Goal: Information Seeking & Learning: Learn about a topic

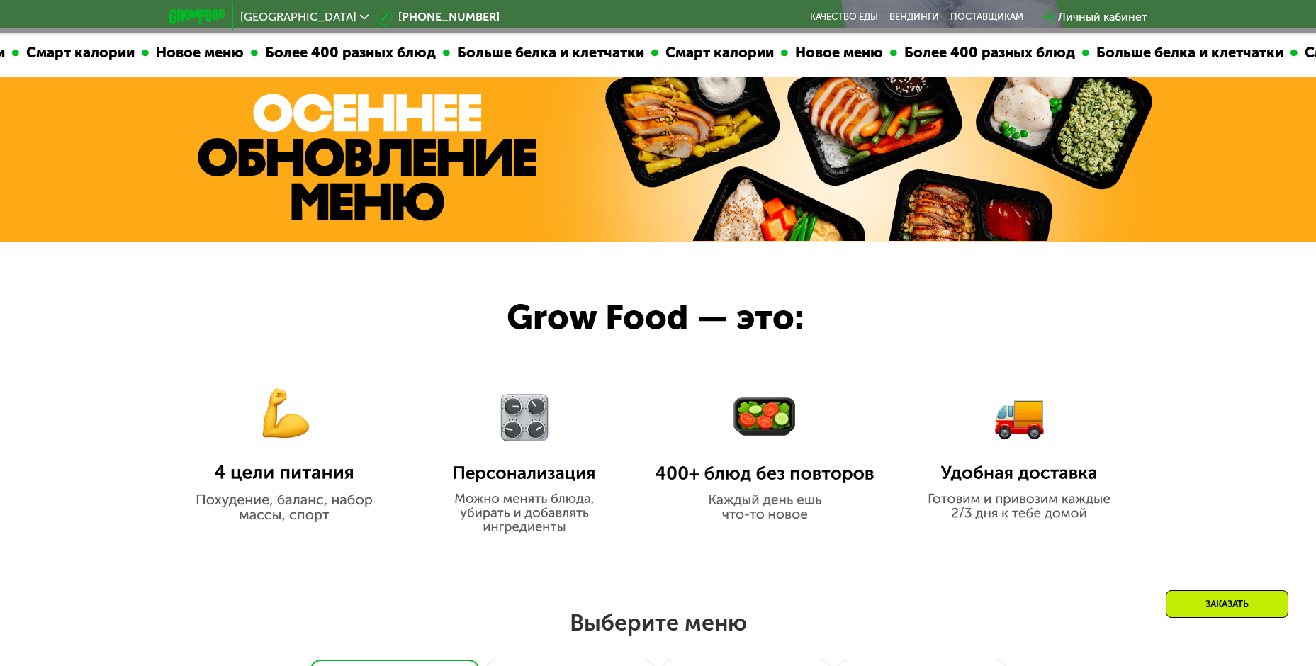
scroll to position [638, 0]
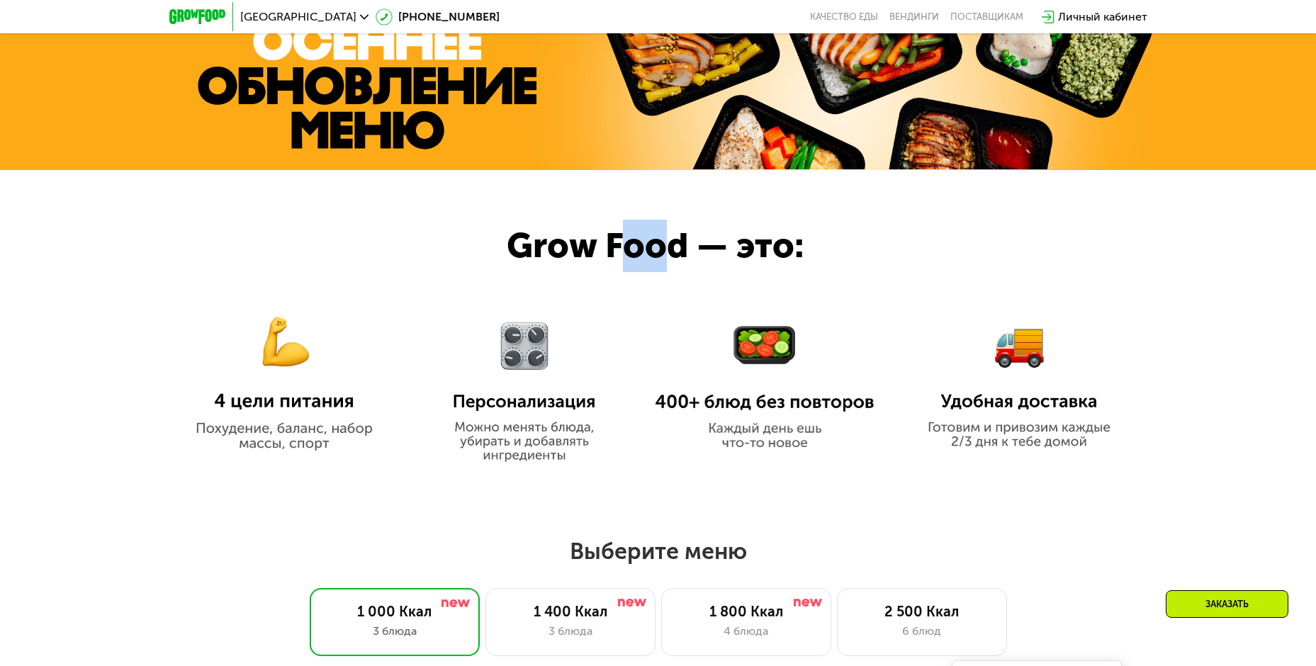
drag, startPoint x: 631, startPoint y: 251, endPoint x: 677, endPoint y: 270, distance: 49.2
click at [677, 270] on div "Grow Food — это:" at bounding box center [681, 246] width 349 height 52
click at [678, 262] on div "Grow Food — это:" at bounding box center [681, 246] width 349 height 52
drag, startPoint x: 686, startPoint y: 249, endPoint x: 604, endPoint y: 249, distance: 82.2
click at [604, 249] on div "Grow Food — это:" at bounding box center [681, 246] width 349 height 52
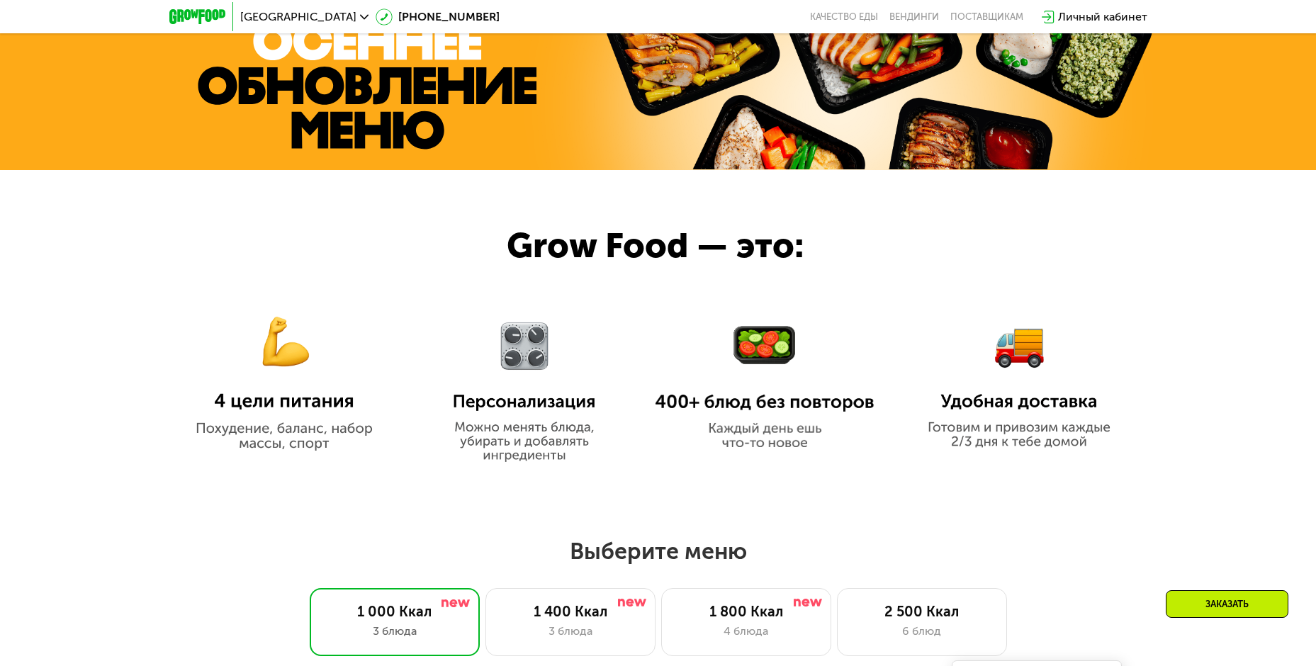
click at [587, 249] on div "Grow Food — это:" at bounding box center [681, 246] width 349 height 52
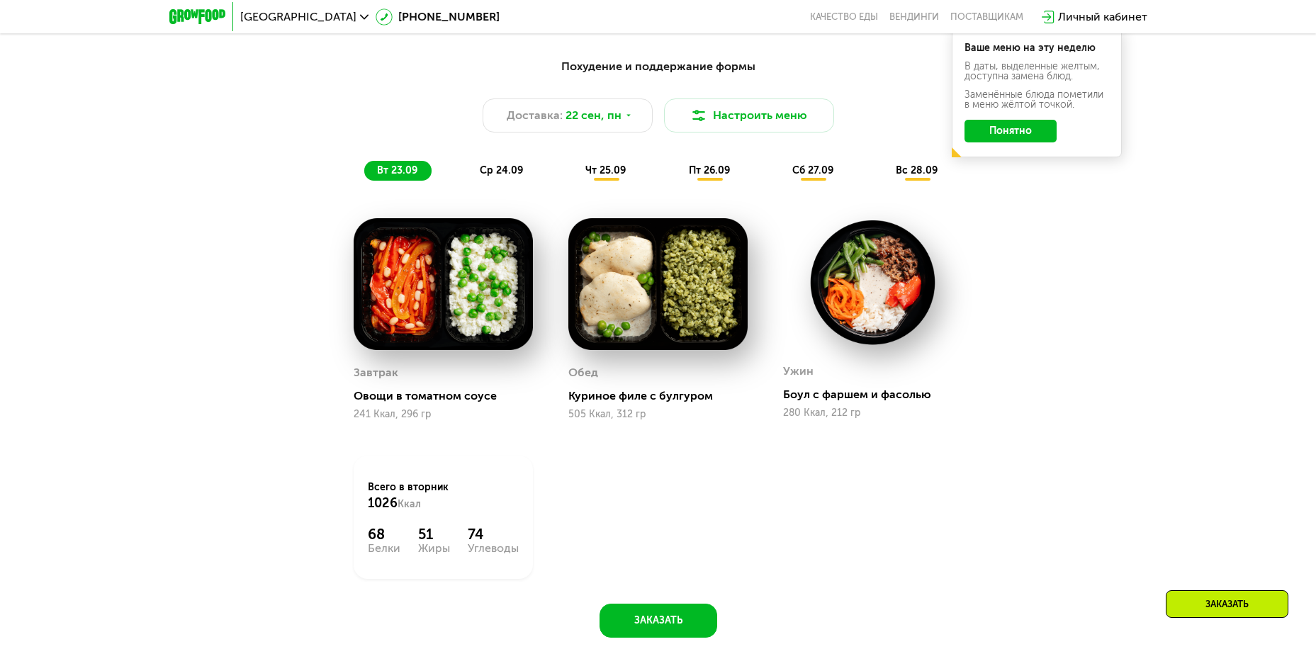
scroll to position [1276, 0]
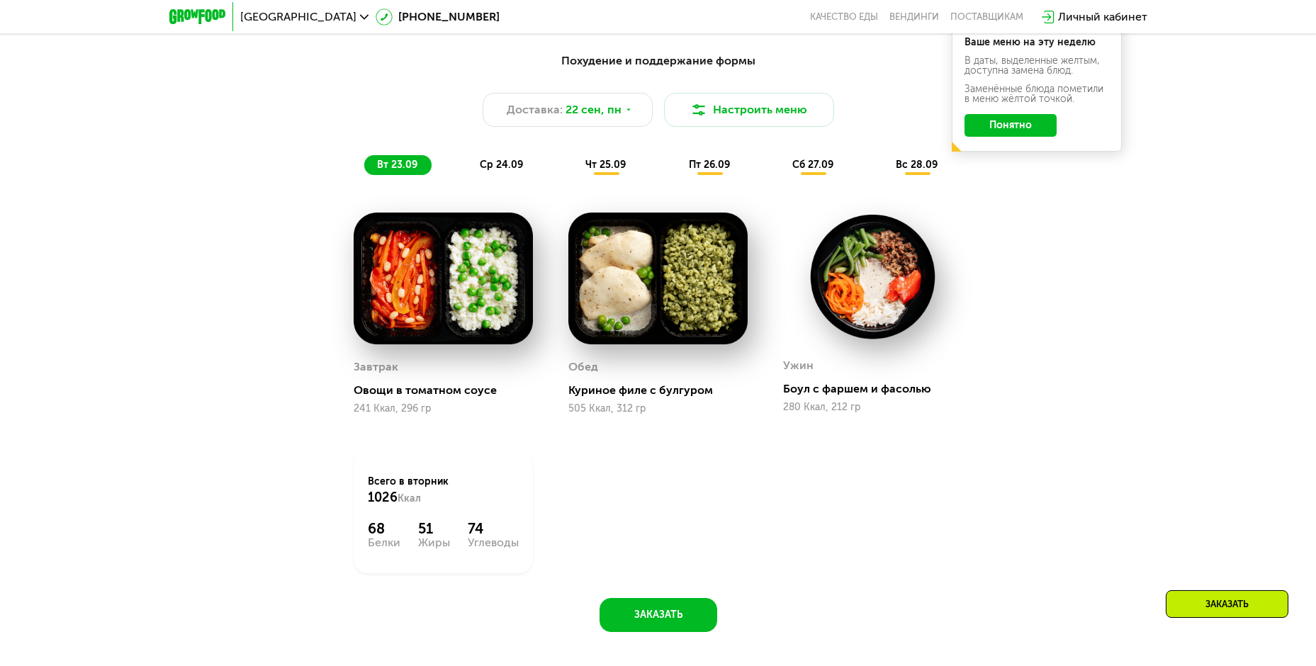
click at [462, 289] on img at bounding box center [443, 279] width 179 height 132
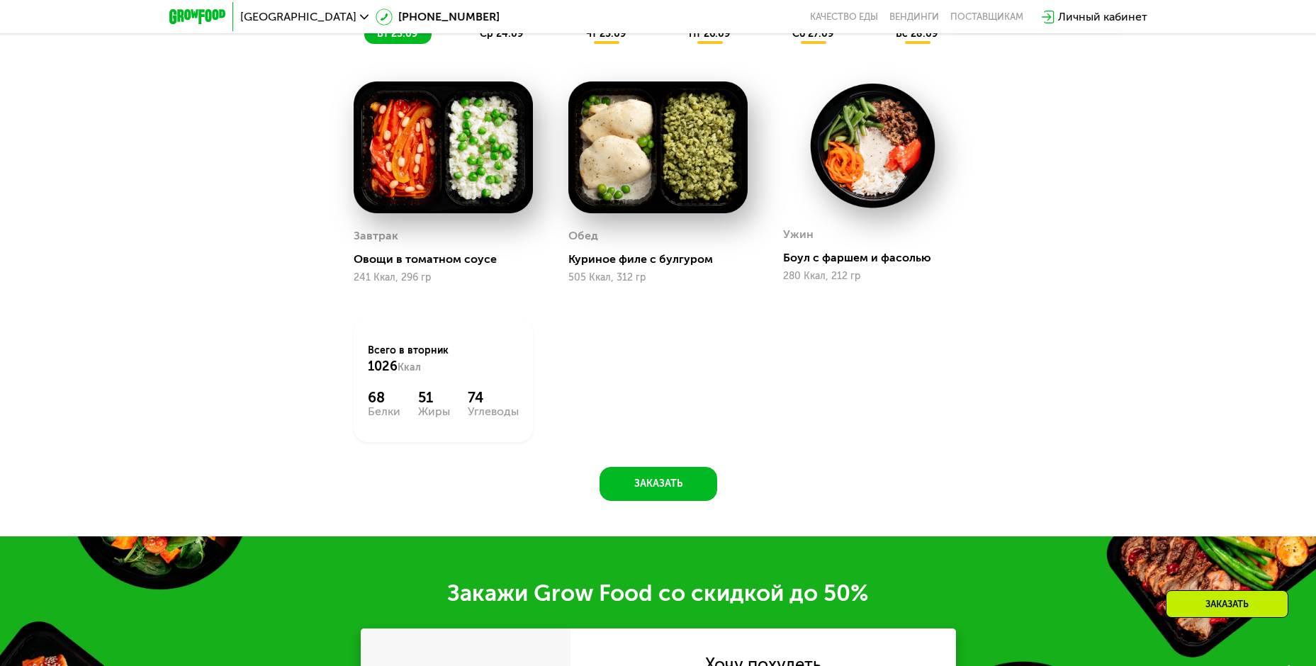
scroll to position [1418, 0]
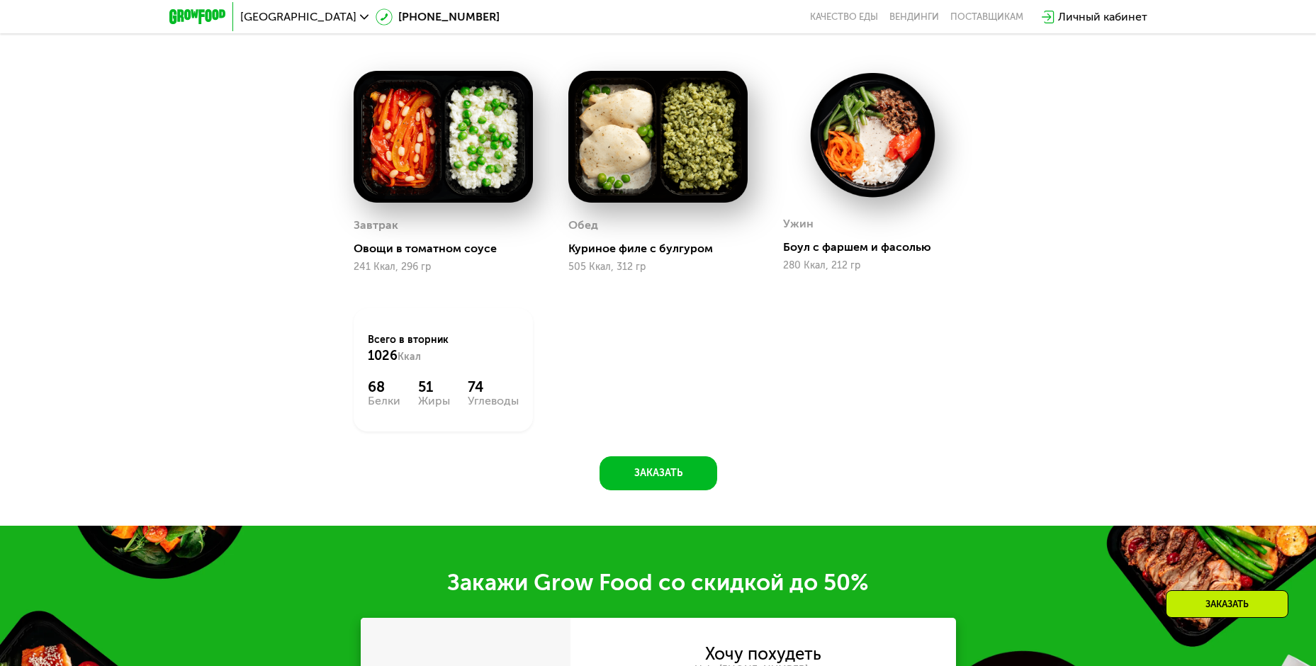
click at [403, 256] on div "Овощи в томатном соусе" at bounding box center [449, 249] width 191 height 14
click at [470, 150] on img at bounding box center [443, 137] width 179 height 132
click at [480, 401] on div "Углеводы" at bounding box center [493, 400] width 51 height 11
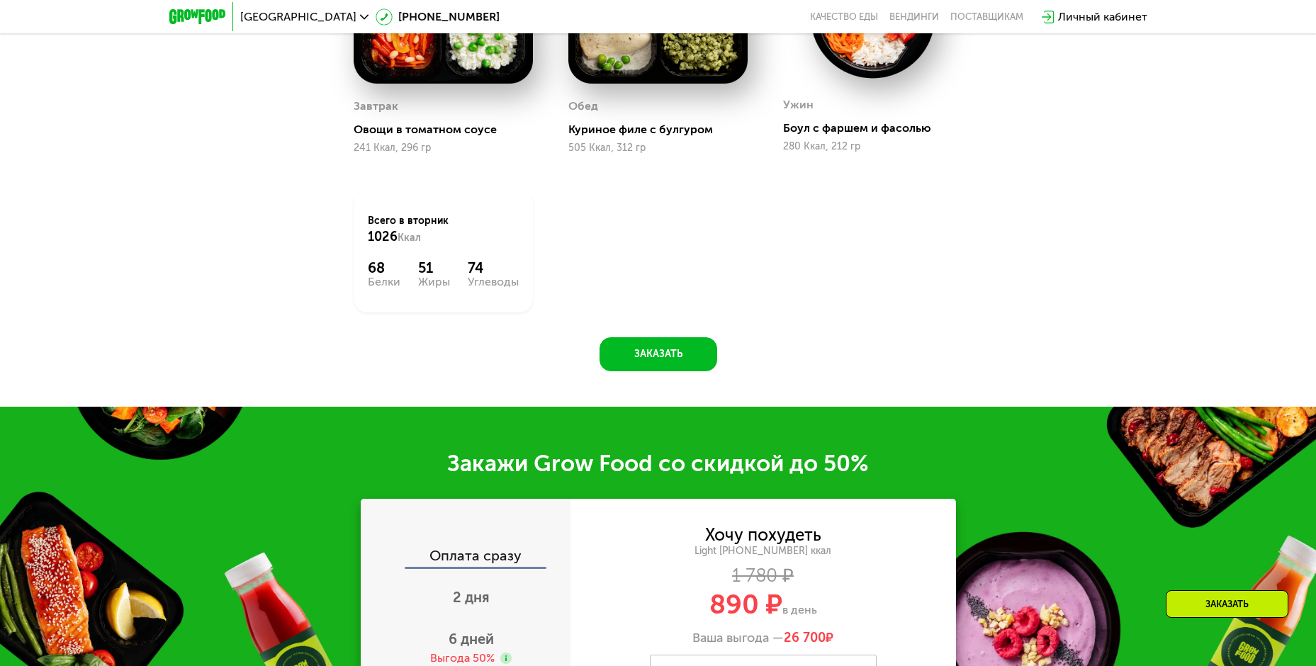
scroll to position [1347, 0]
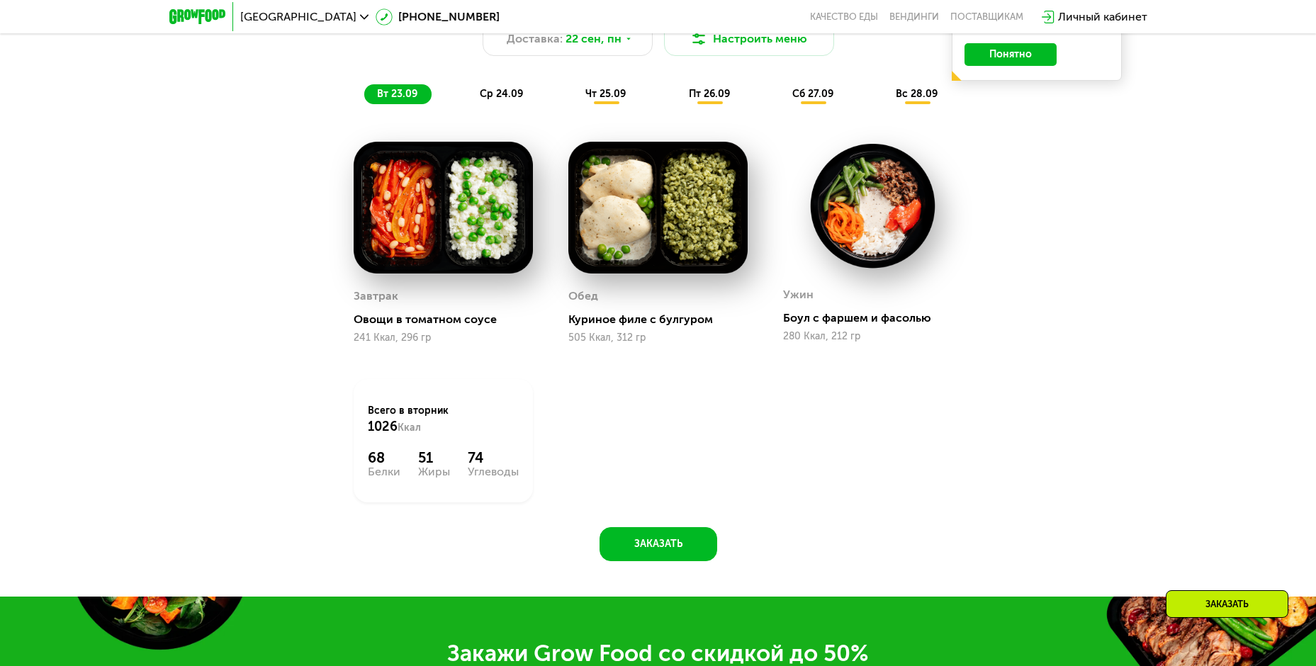
click at [443, 167] on img at bounding box center [443, 208] width 179 height 132
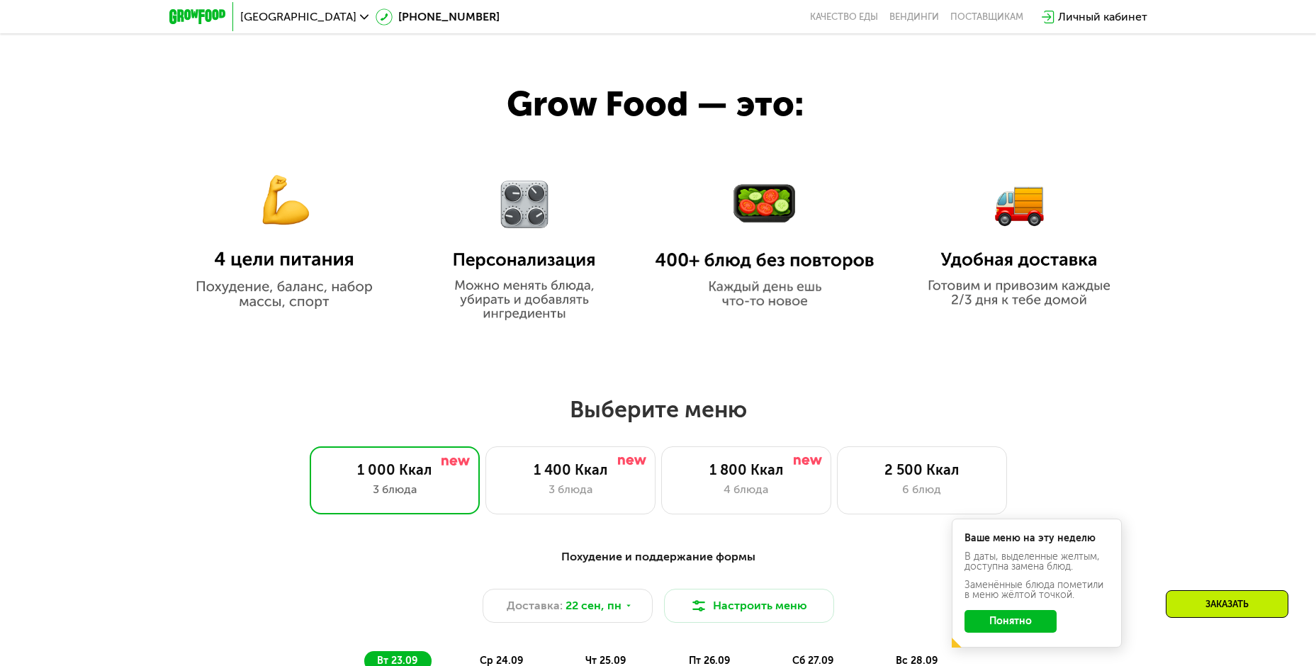
scroll to position [1063, 0]
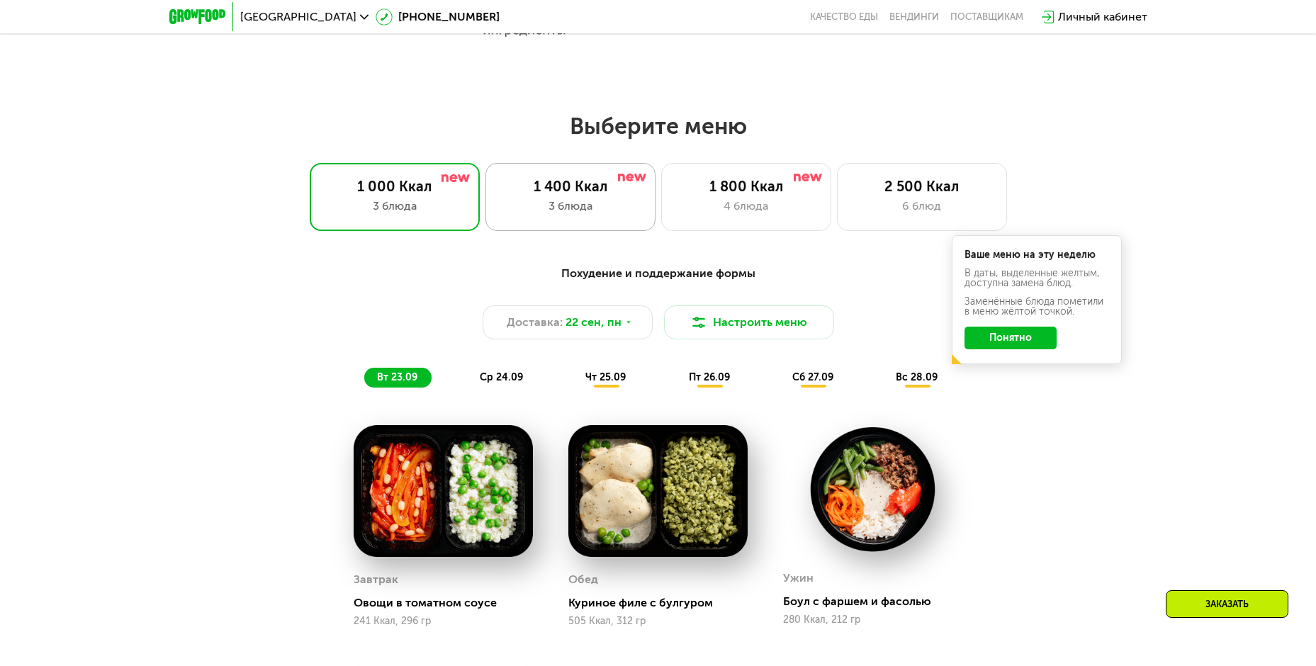
click at [554, 192] on div "1 400 Ккал" at bounding box center [570, 186] width 140 height 17
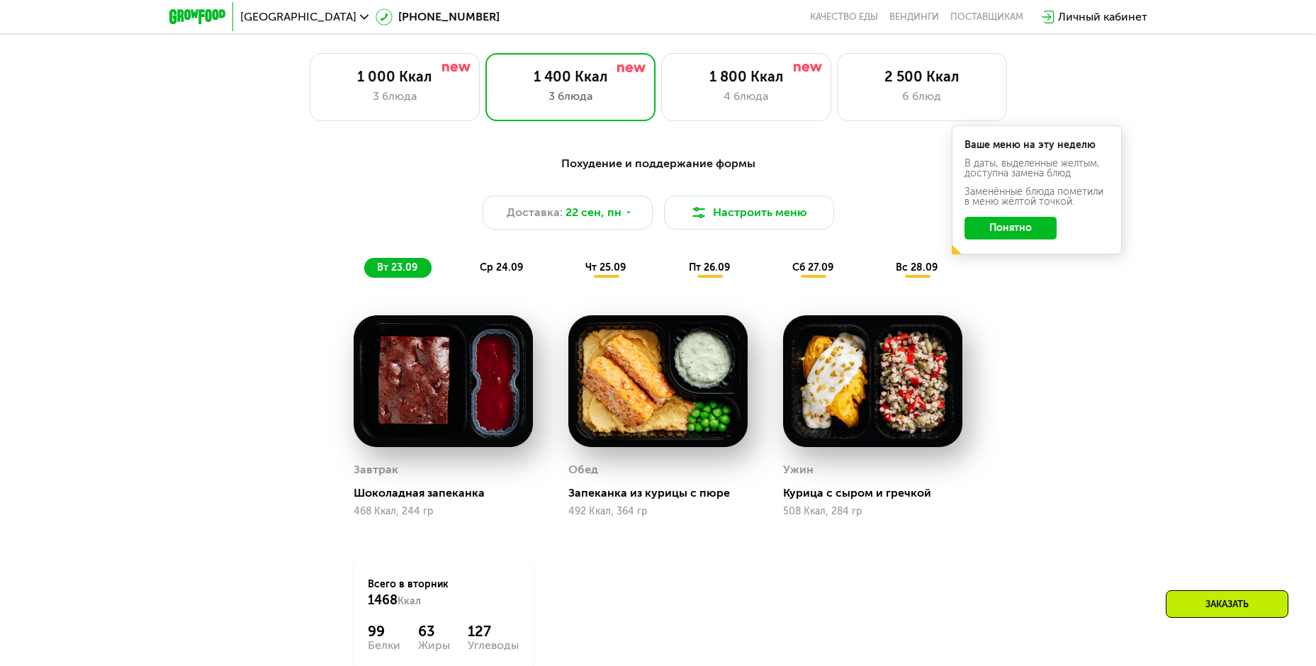
scroll to position [992, 0]
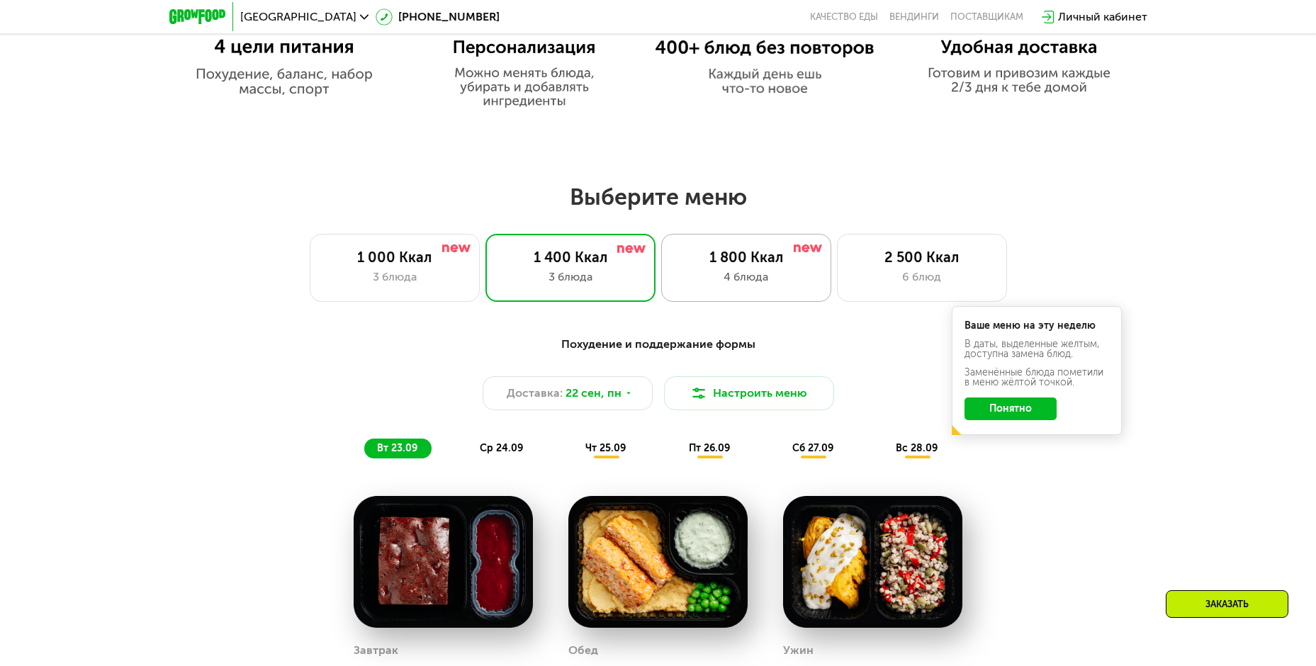
click at [702, 257] on div "1 800 Ккал" at bounding box center [746, 257] width 140 height 17
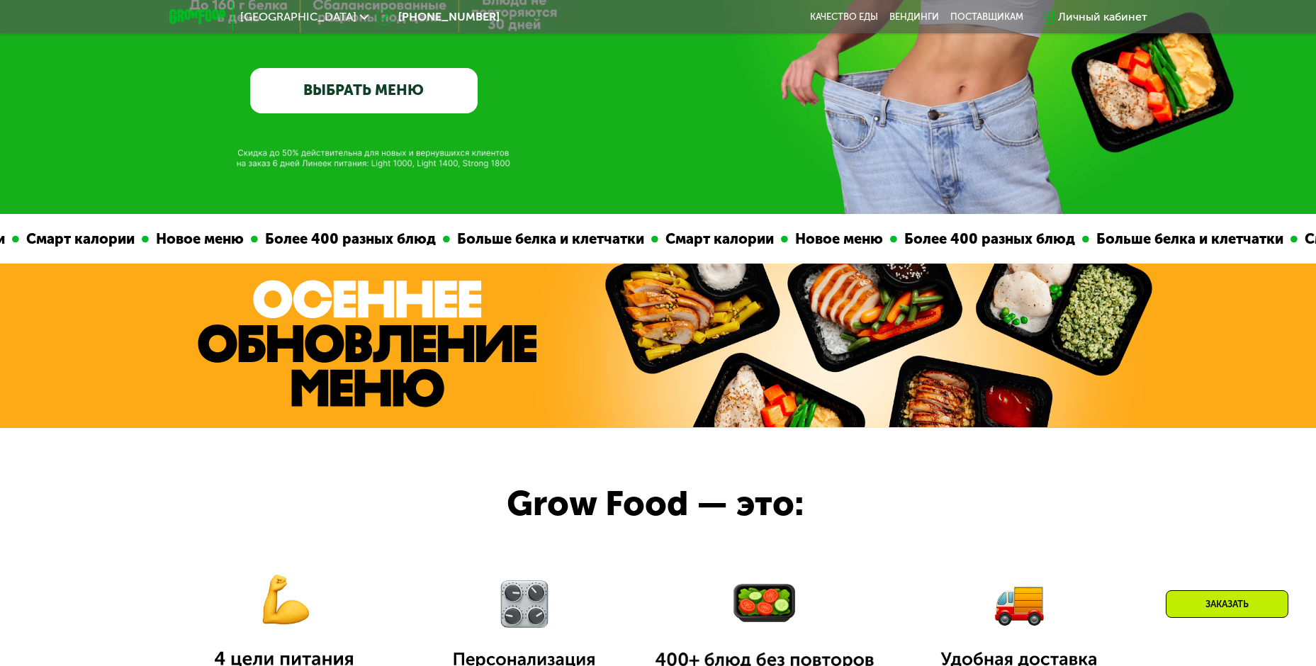
scroll to position [354, 0]
